Goal: Task Accomplishment & Management: Complete application form

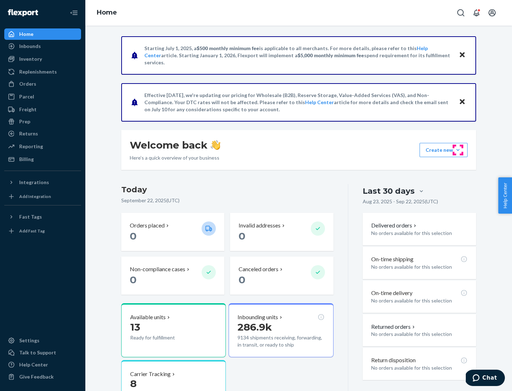
click at [458, 150] on button "Create new Create new inbound Create new order Create new product" at bounding box center [444, 150] width 48 height 14
click at [43, 46] on div "Inbounds" at bounding box center [42, 46] width 75 height 10
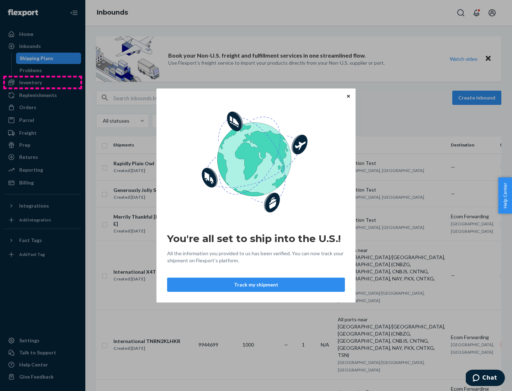
click at [43, 82] on div "You're all set to ship into the U.S.! All the information you provided to us ha…" at bounding box center [256, 195] width 512 height 391
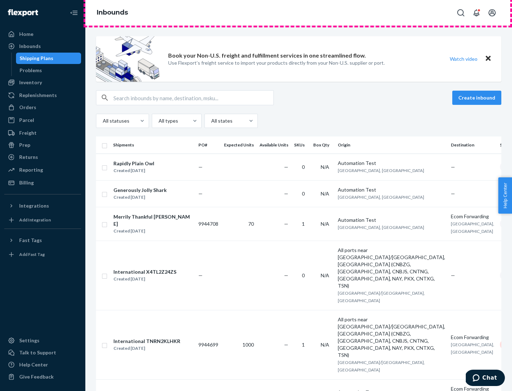
click at [299, 13] on div "Inbounds" at bounding box center [298, 13] width 427 height 26
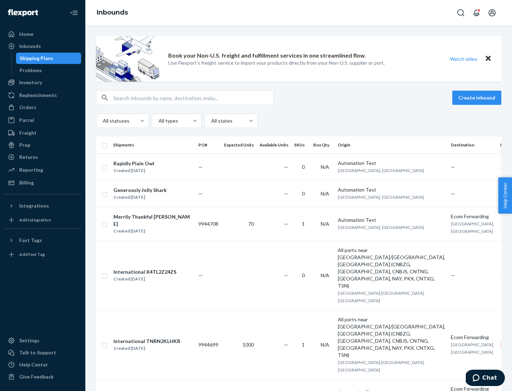
click at [299, 13] on div "Inbounds" at bounding box center [298, 13] width 427 height 26
click at [299, 121] on div "All statuses All types All states" at bounding box center [298, 121] width 405 height 14
click at [35, 58] on div "Shipping Plans" at bounding box center [37, 58] width 34 height 7
click at [478, 98] on button "Create inbound" at bounding box center [476, 98] width 49 height 14
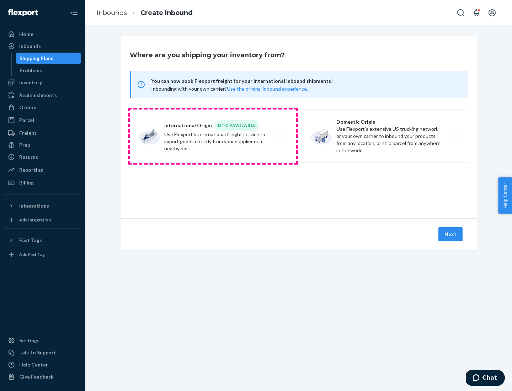
click at [213, 136] on label "International Origin DTC Available Use Flexport's international freight service…" at bounding box center [213, 136] width 166 height 53
click at [283, 136] on input "International Origin DTC Available Use Flexport's international freight service…" at bounding box center [285, 136] width 5 height 5
radio input "true"
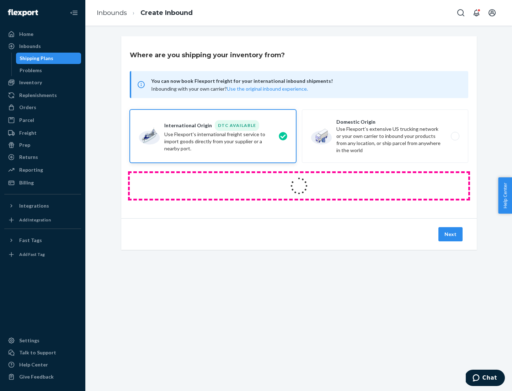
click at [299, 186] on icon at bounding box center [298, 185] width 23 height 23
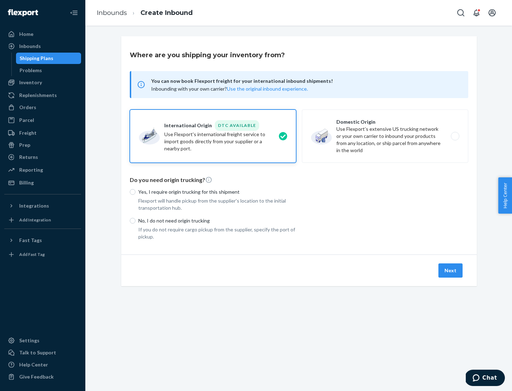
click at [217, 192] on p "Yes, I require origin trucking for this shipment" at bounding box center [217, 191] width 158 height 7
click at [135, 192] on input "Yes, I require origin trucking for this shipment" at bounding box center [133, 192] width 6 height 6
radio input "true"
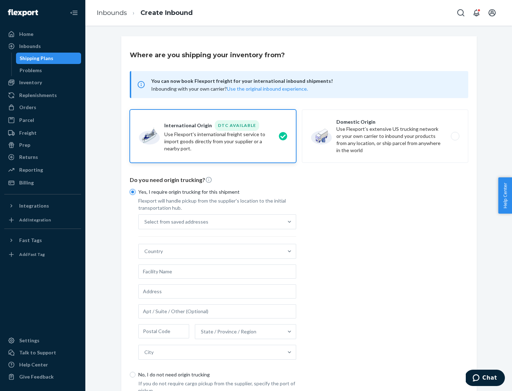
scroll to position [14, 0]
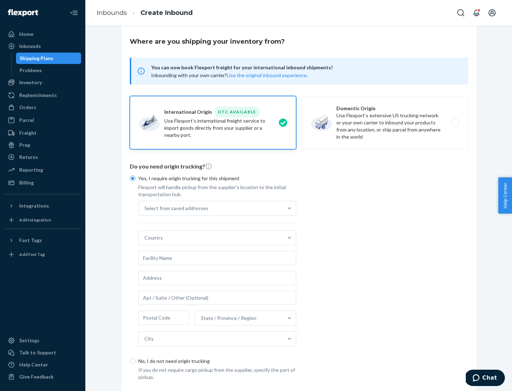
click at [211, 208] on div "Select from saved addresses" at bounding box center [211, 208] width 144 height 14
click at [145, 208] on input "Select from saved addresses" at bounding box center [144, 208] width 1 height 7
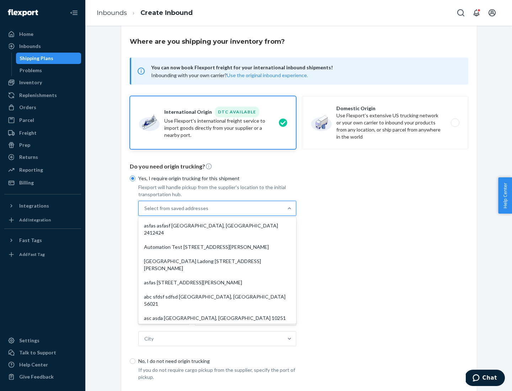
scroll to position [31, 0]
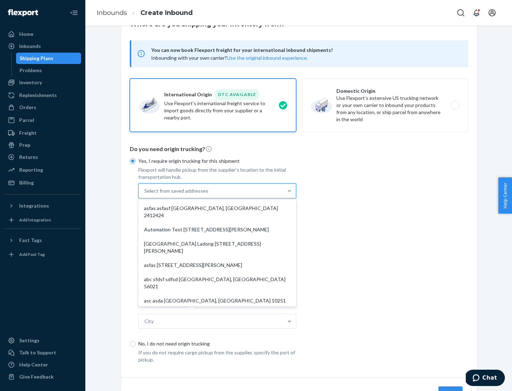
click at [217, 208] on div "asfas asfasf [GEOGRAPHIC_DATA], [GEOGRAPHIC_DATA] 2412424" at bounding box center [217, 211] width 155 height 21
click at [145, 195] on input "option asfas asfasf [GEOGRAPHIC_DATA], [GEOGRAPHIC_DATA] 2412424 focused, 1 of …" at bounding box center [144, 190] width 1 height 7
type input "asfas"
type input "asfasf"
type input "2412424"
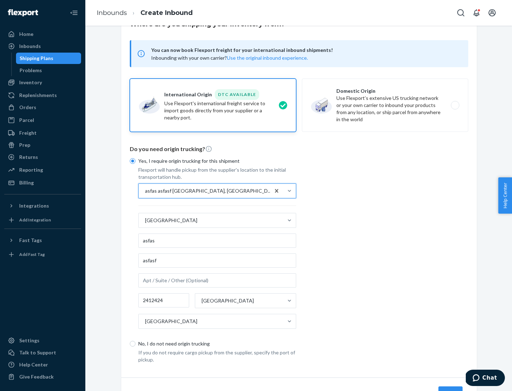
scroll to position [66, 0]
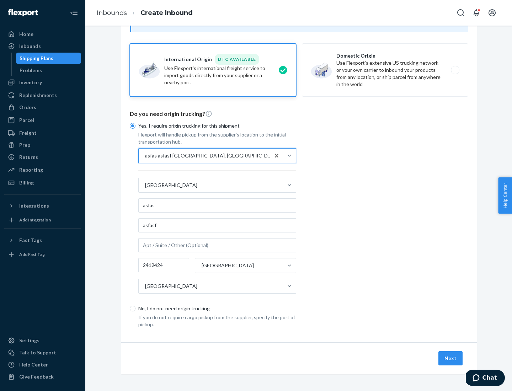
click at [451, 358] on button "Next" at bounding box center [450, 358] width 24 height 14
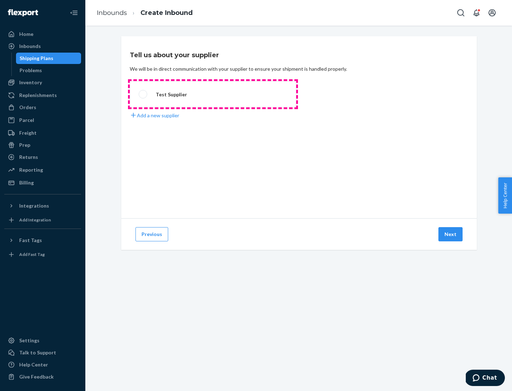
click at [213, 94] on label "Test Supplier" at bounding box center [213, 94] width 166 height 26
click at [143, 94] on input "Test Supplier" at bounding box center [141, 94] width 5 height 5
radio input "true"
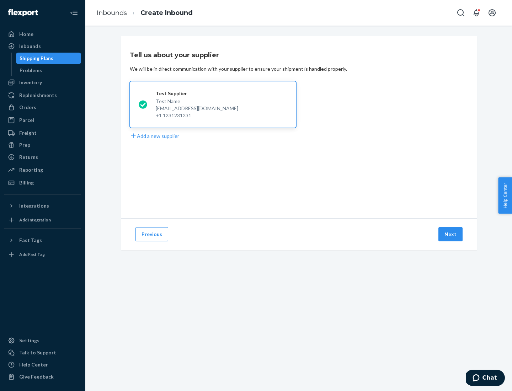
click at [451, 234] on button "Next" at bounding box center [450, 234] width 24 height 14
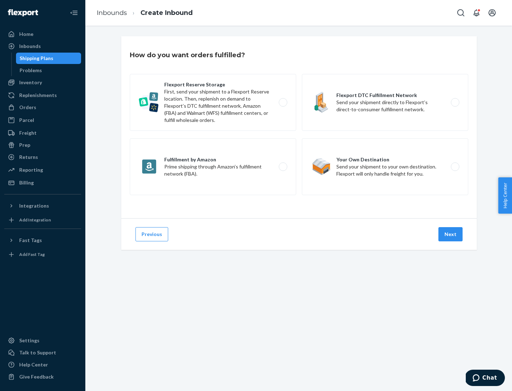
click at [213, 167] on label "Fulfillment by Amazon Prime shipping through Amazon’s fulfillment network (FBA)." at bounding box center [213, 166] width 166 height 57
click at [283, 167] on input "Fulfillment by Amazon Prime shipping through Amazon’s fulfillment network (FBA)." at bounding box center [285, 167] width 5 height 5
radio input "true"
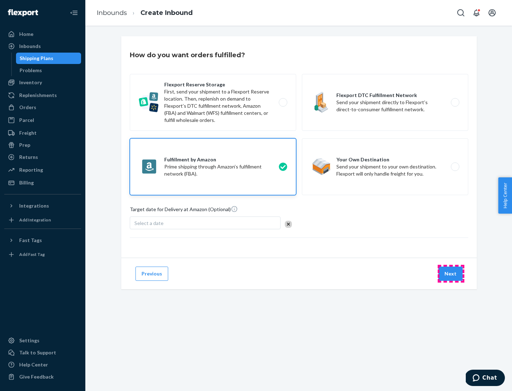
click at [451, 274] on button "Next" at bounding box center [450, 274] width 24 height 14
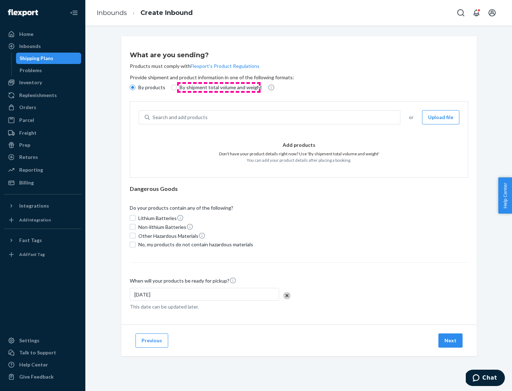
click at [219, 87] on p "By shipment total volume and weight" at bounding box center [221, 87] width 82 height 7
click at [177, 87] on input "By shipment total volume and weight" at bounding box center [174, 88] width 6 height 6
radio input "true"
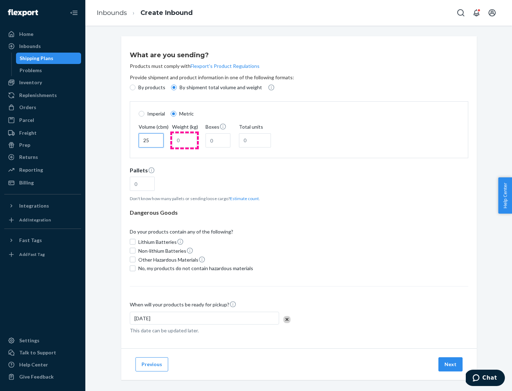
type input "25"
type input "100"
type input "50"
type input "500"
click at [243, 198] on button "Estimate count" at bounding box center [244, 199] width 29 height 6
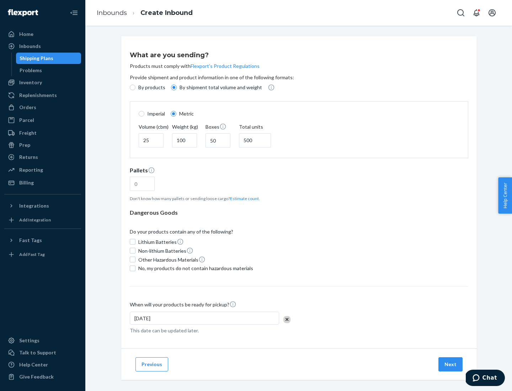
type input "16"
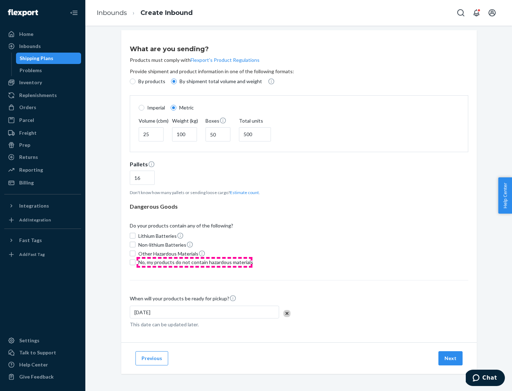
click at [195, 262] on span "No, my products do not contain hazardous materials" at bounding box center [195, 262] width 115 height 7
click at [135, 262] on input "No, my products do not contain hazardous materials" at bounding box center [133, 263] width 6 height 6
checkbox input "true"
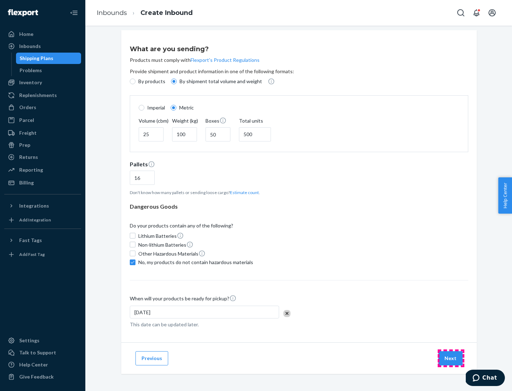
click at [451, 358] on button "Next" at bounding box center [450, 358] width 24 height 14
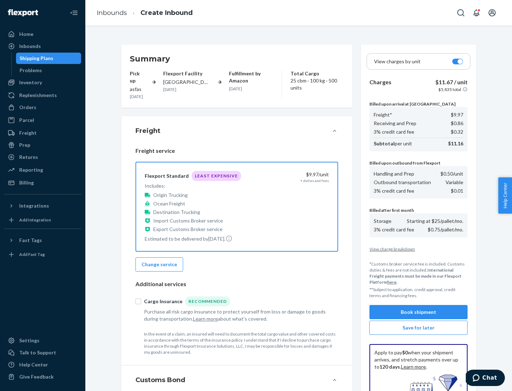
scroll to position [104, 0]
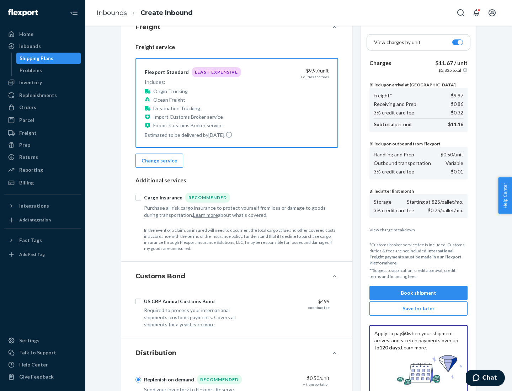
click at [419, 293] on button "Book shipment" at bounding box center [418, 293] width 98 height 14
